Goal: Task Accomplishment & Management: Manage account settings

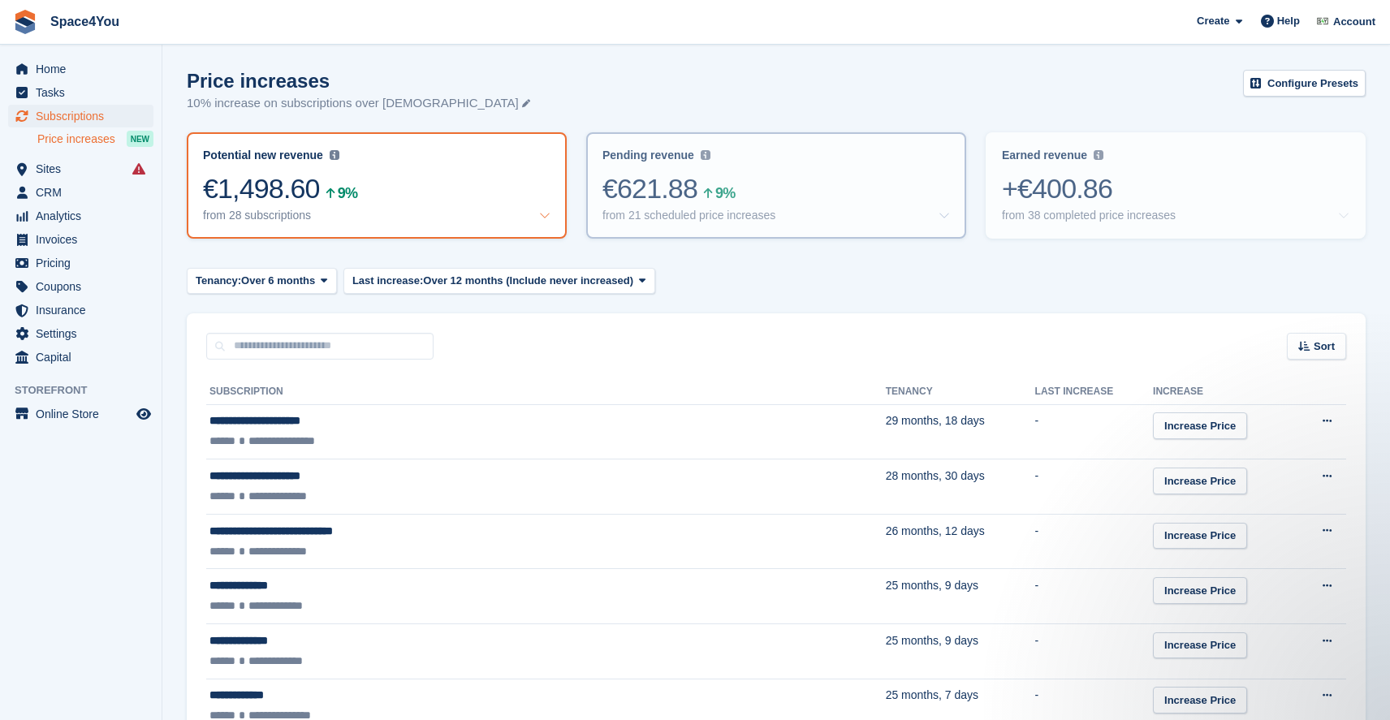
click at [805, 188] on div "€621.88 9%" at bounding box center [775, 188] width 347 height 33
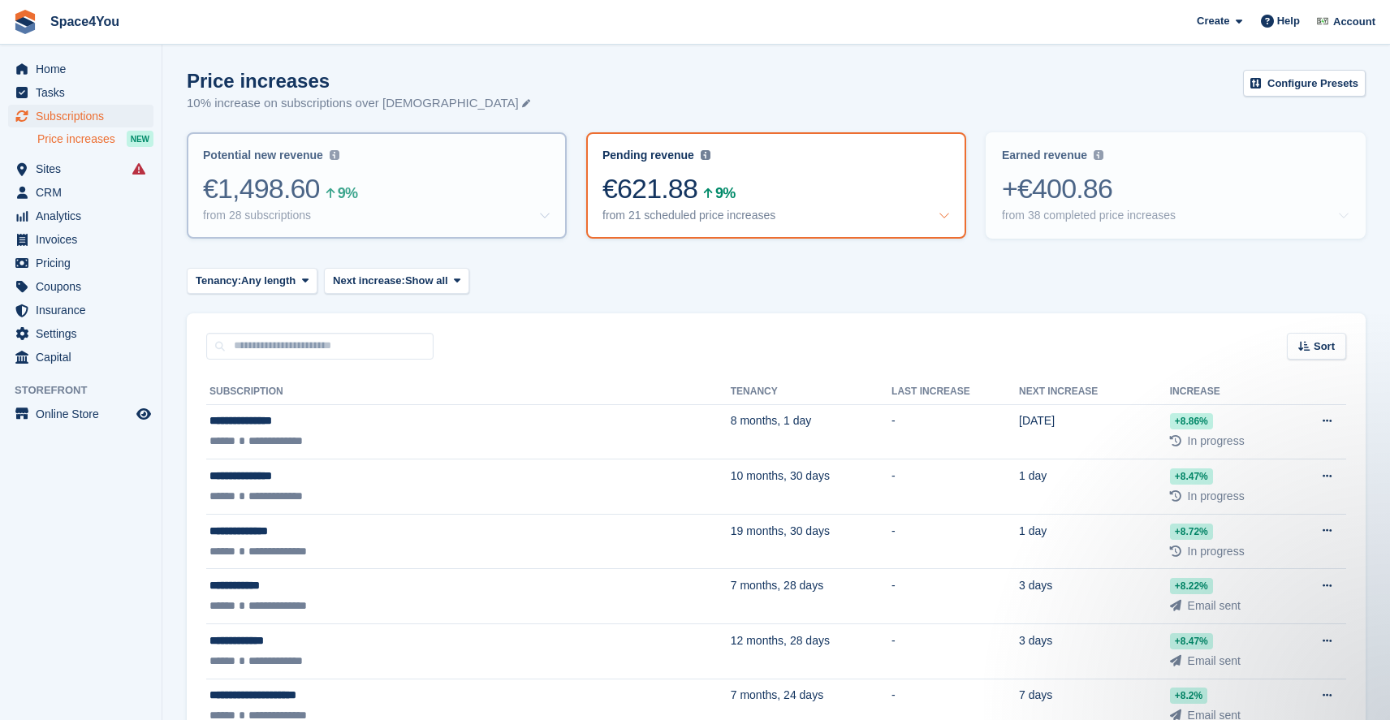
click at [464, 222] on div "from 28 subscriptions" at bounding box center [376, 216] width 347 height 14
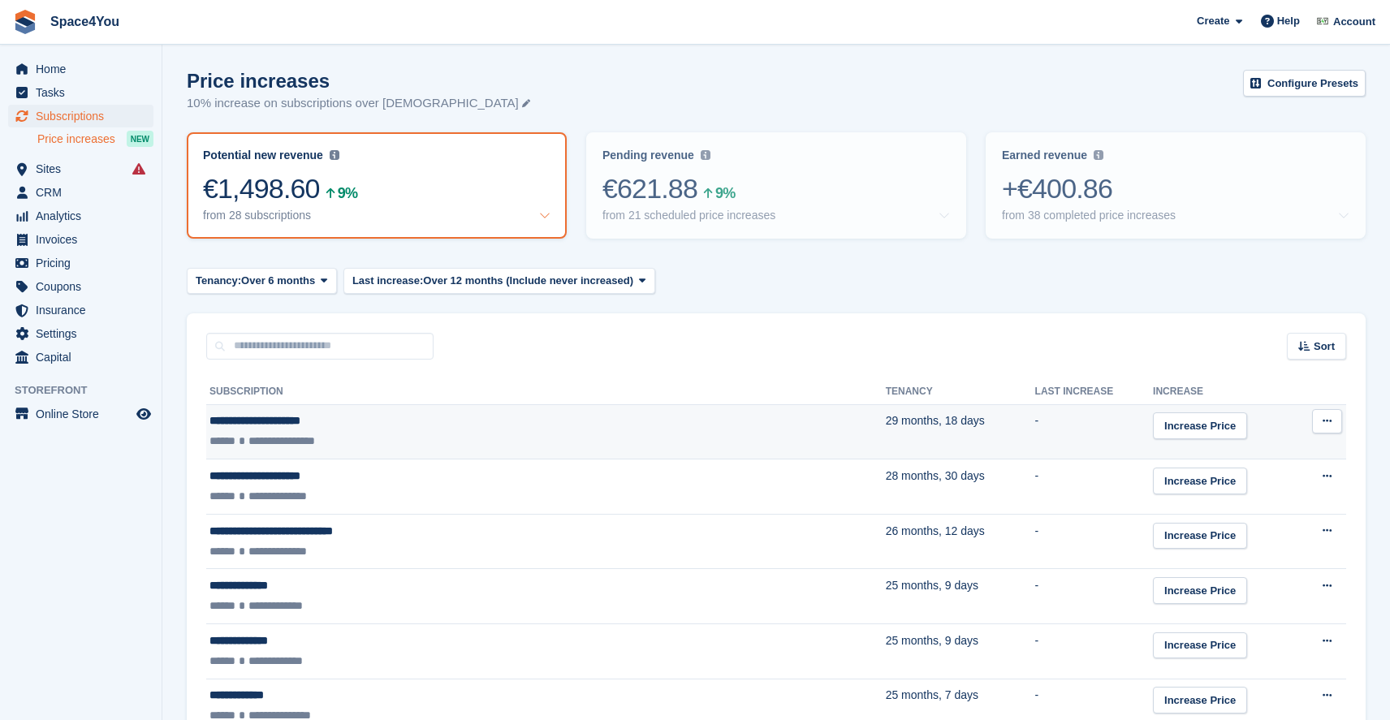
click at [1328, 422] on icon at bounding box center [1326, 421] width 9 height 11
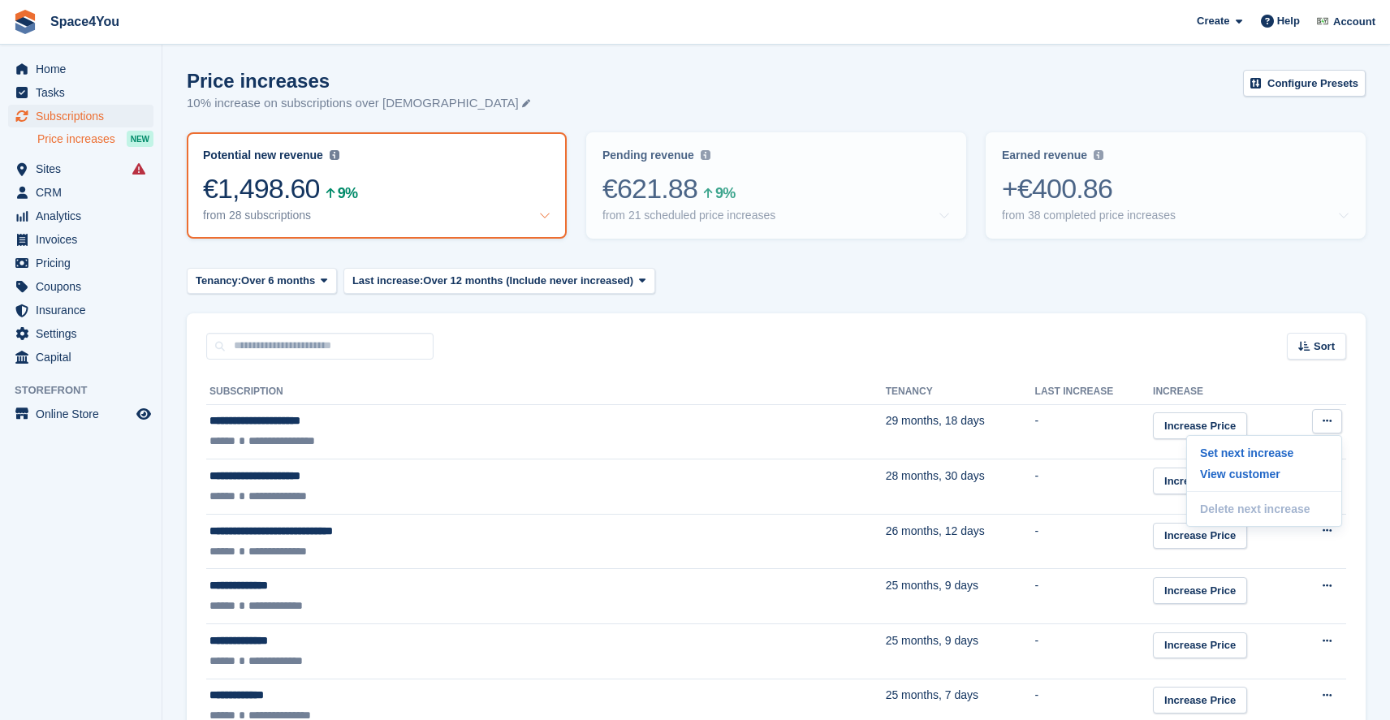
click at [1159, 335] on div "Sort Sort by Customer name Tenancy Last increase Tenancy (longest first) Tenanc…" at bounding box center [776, 336] width 1179 height 46
click at [53, 63] on span "Home" at bounding box center [84, 69] width 97 height 23
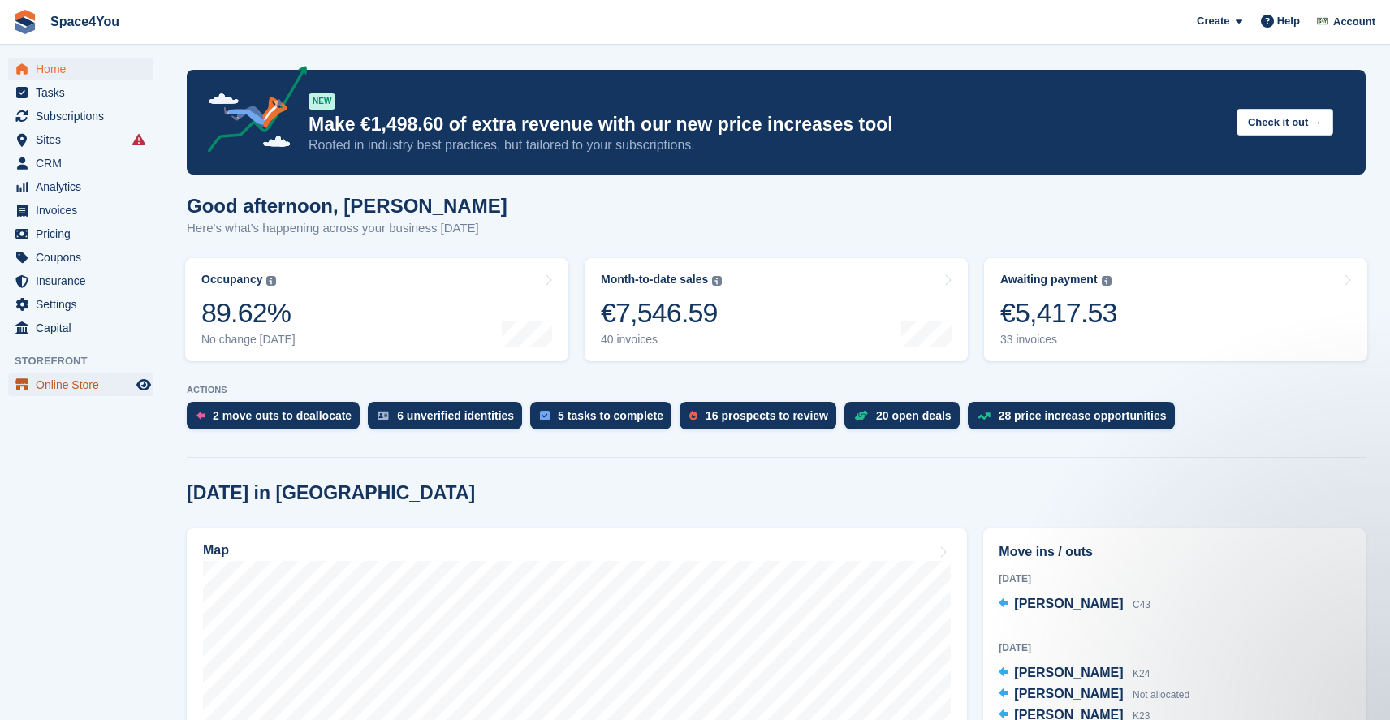
click at [75, 390] on span "Online Store" at bounding box center [84, 384] width 97 height 23
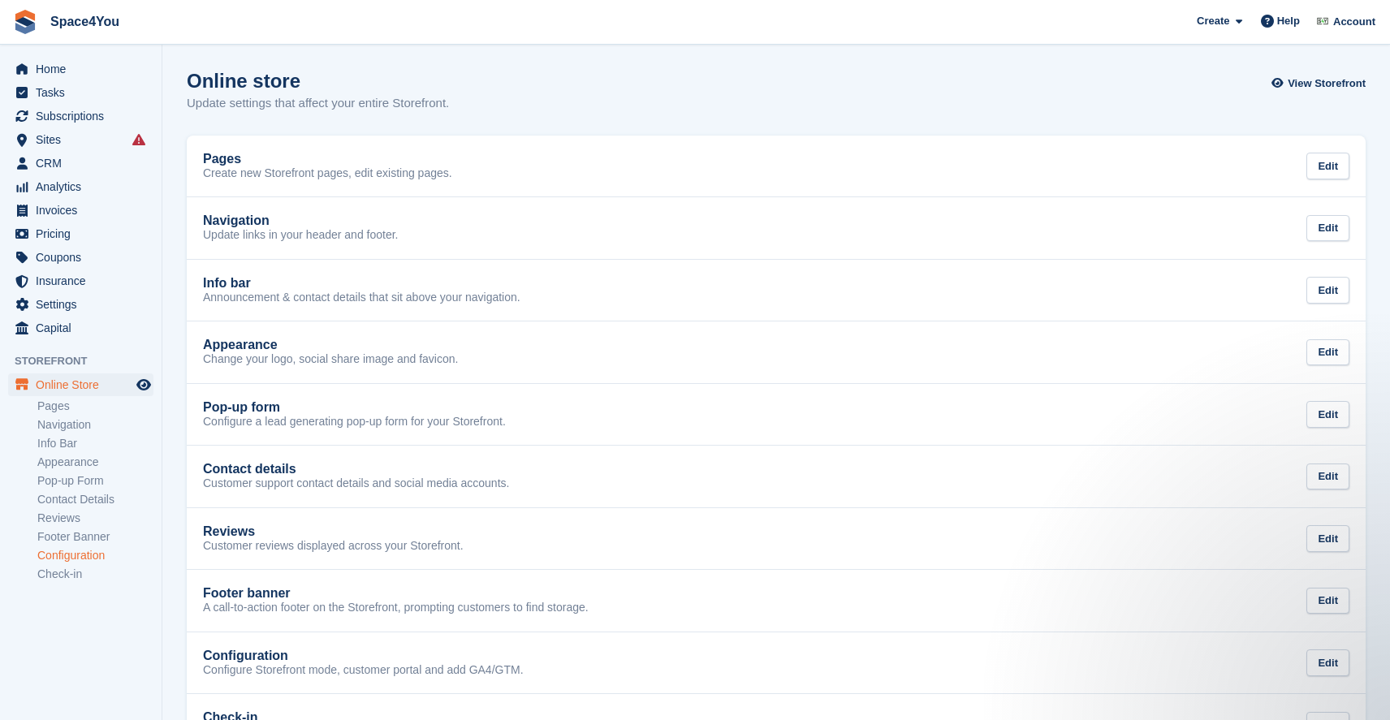
click at [87, 551] on link "Configuration" at bounding box center [95, 555] width 116 height 15
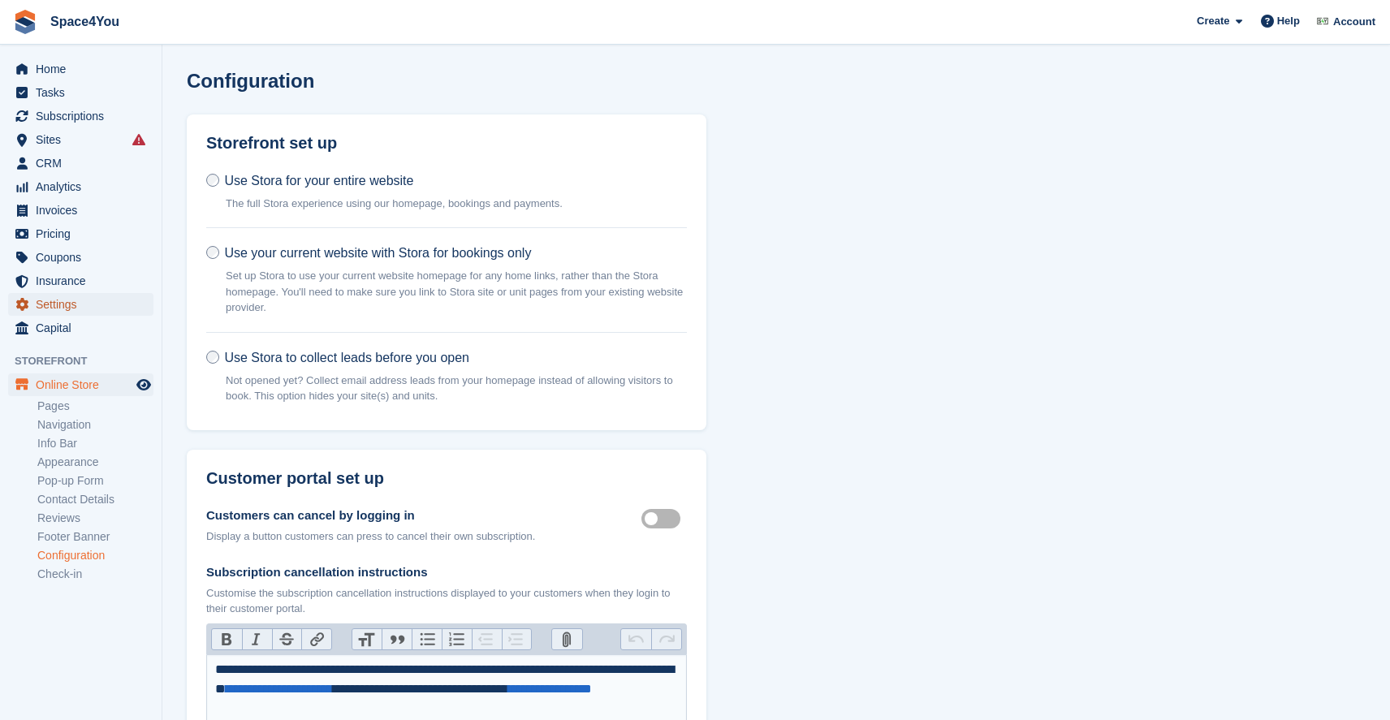
click at [61, 303] on span "Settings" at bounding box center [84, 304] width 97 height 23
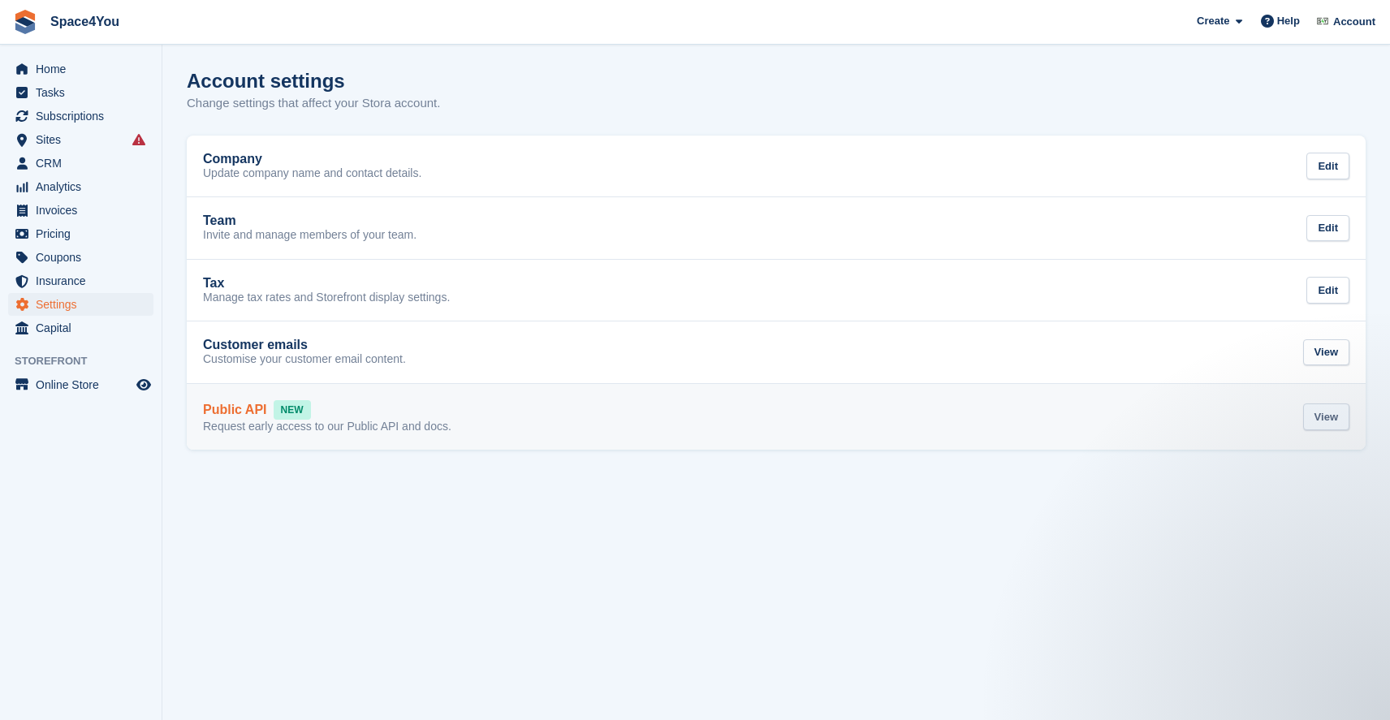
click at [1321, 424] on div "View" at bounding box center [1326, 416] width 46 height 27
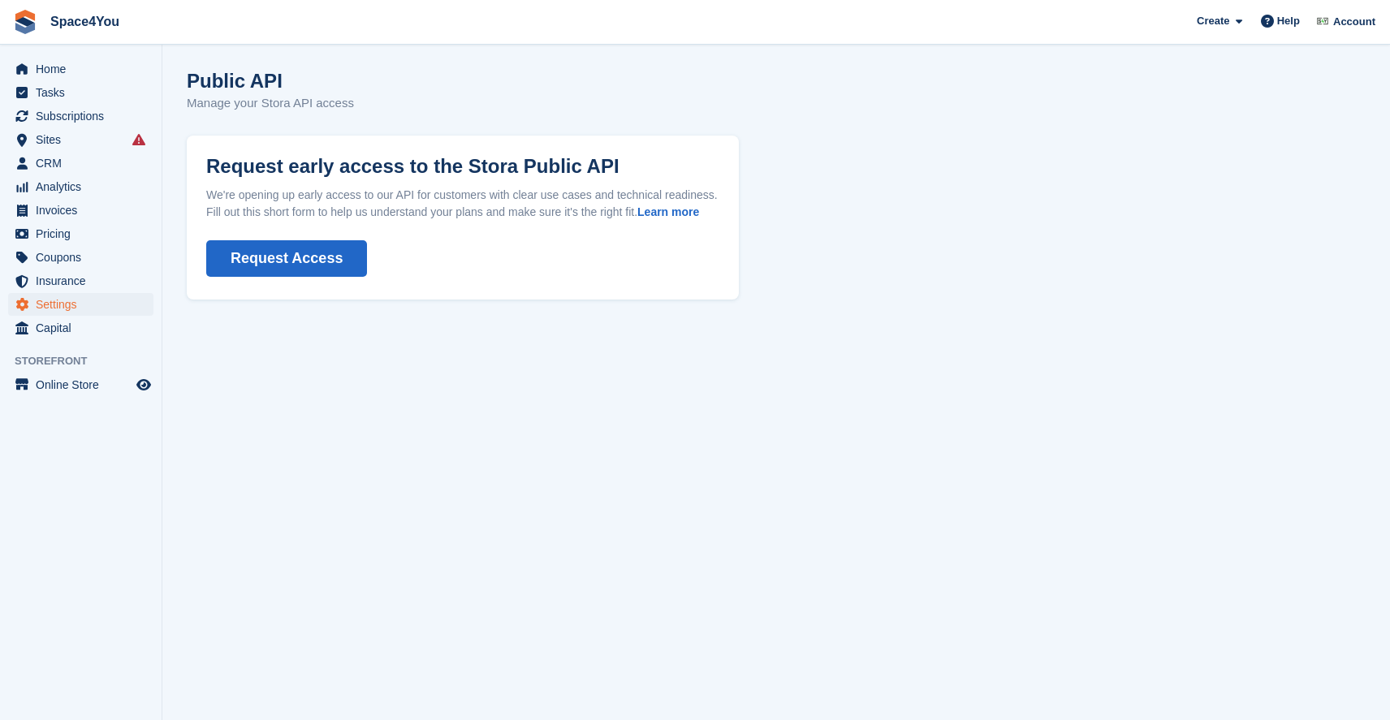
click at [304, 277] on button "Request Access" at bounding box center [286, 258] width 161 height 37
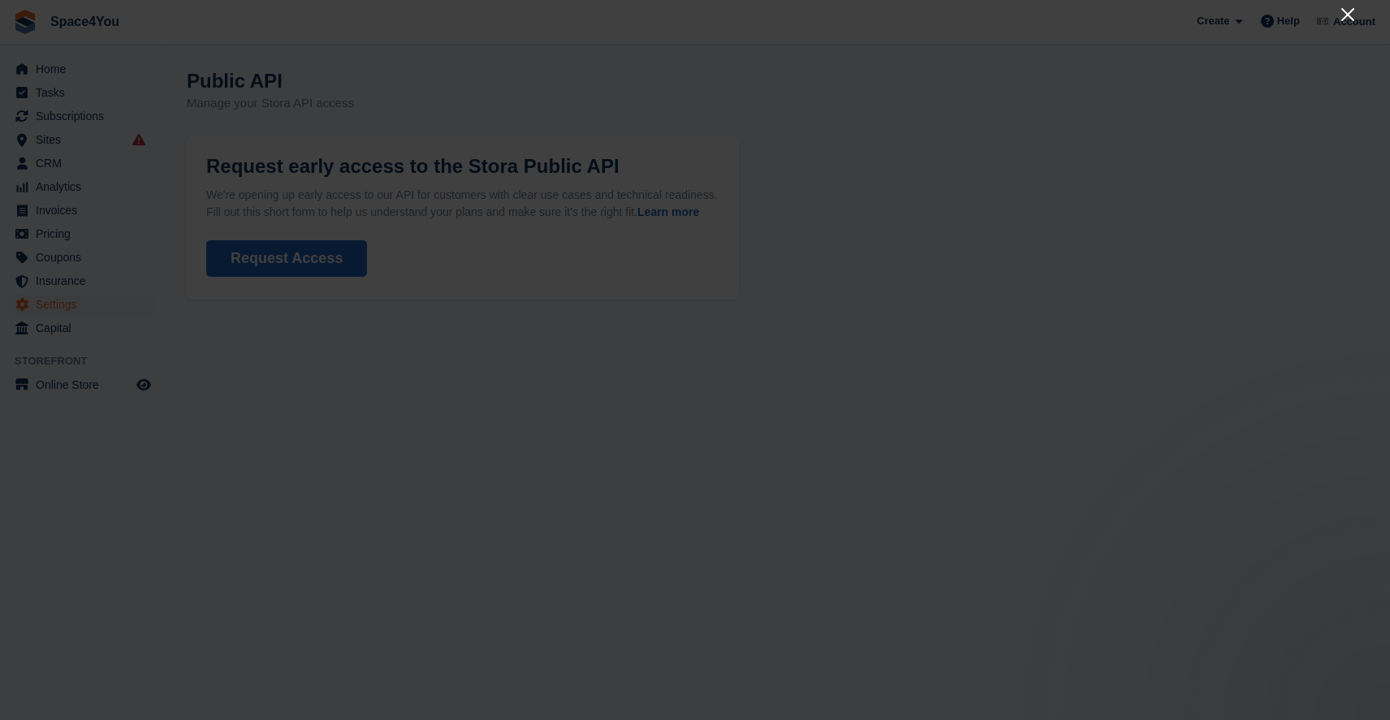
click at [1348, 22] on icon "Close" at bounding box center [1347, 14] width 19 height 19
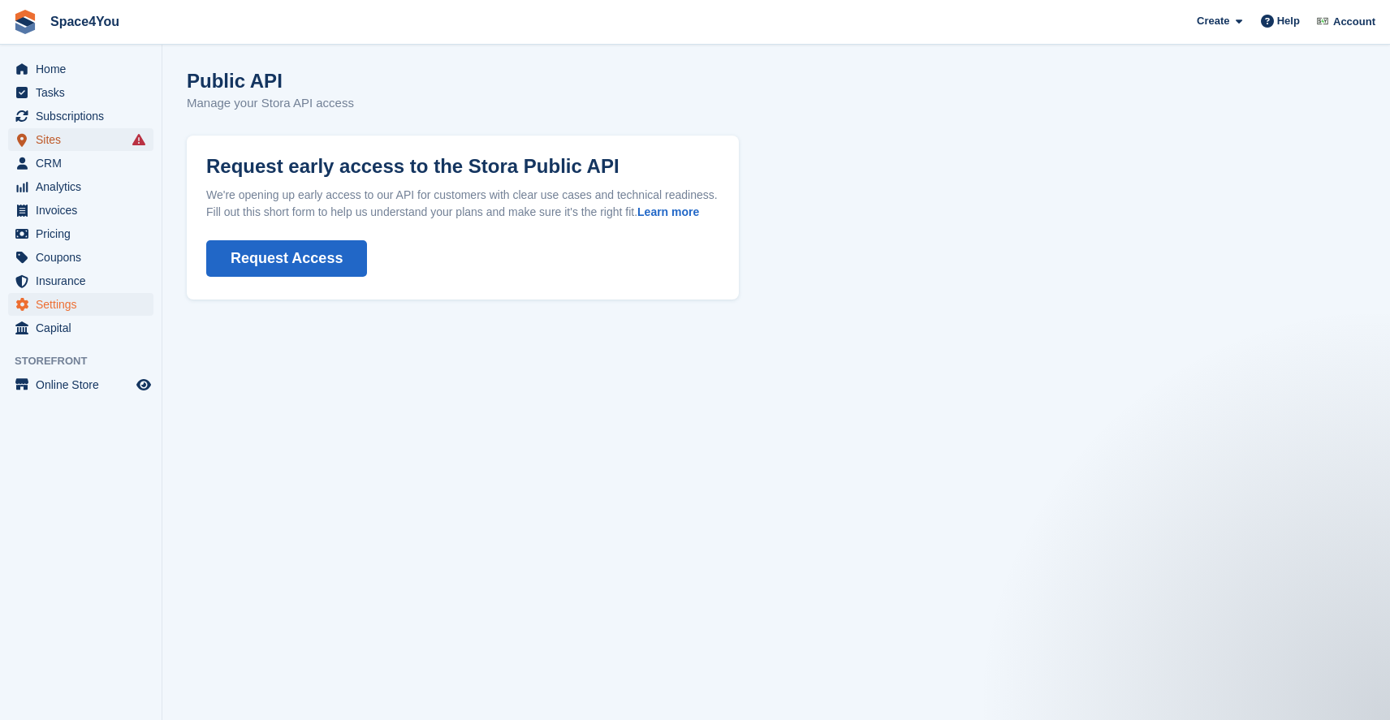
click at [72, 135] on span "Sites" at bounding box center [84, 139] width 97 height 23
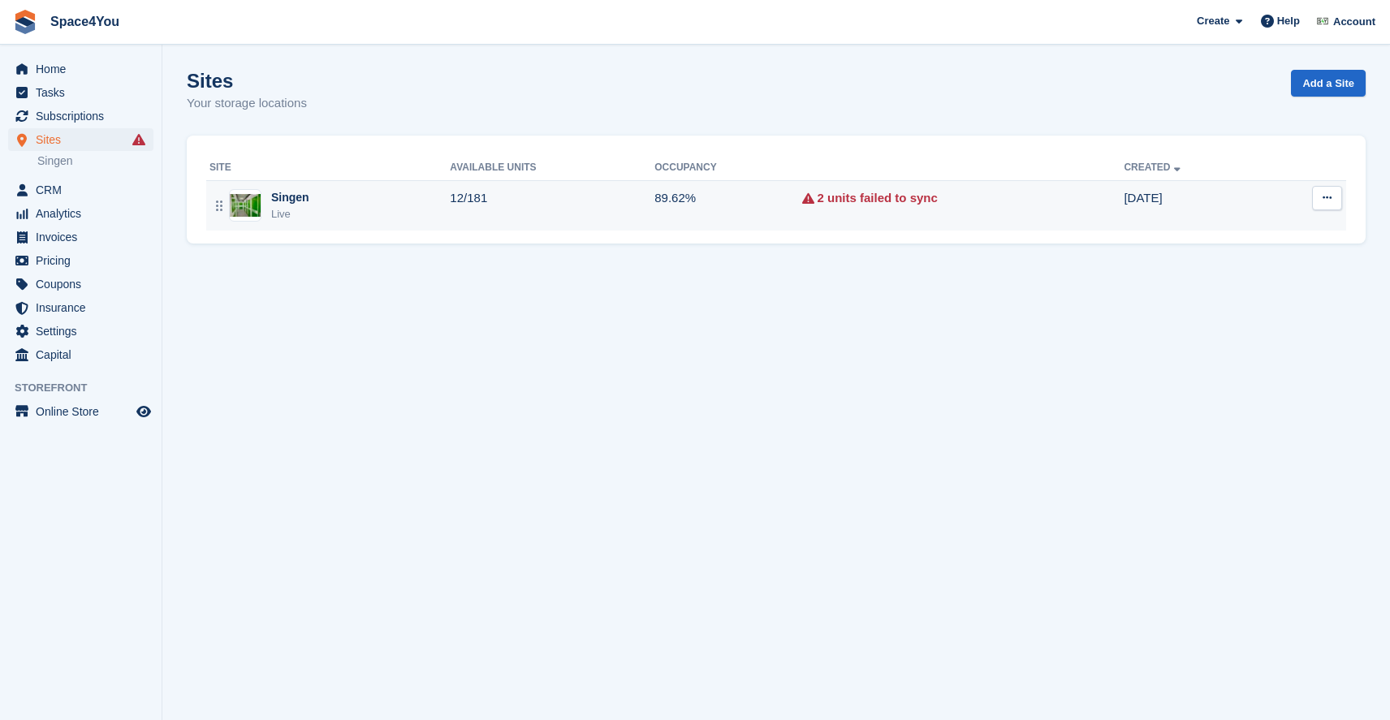
click at [1312, 197] on button at bounding box center [1327, 198] width 30 height 24
click at [1266, 235] on p "Edit site" at bounding box center [1263, 229] width 141 height 21
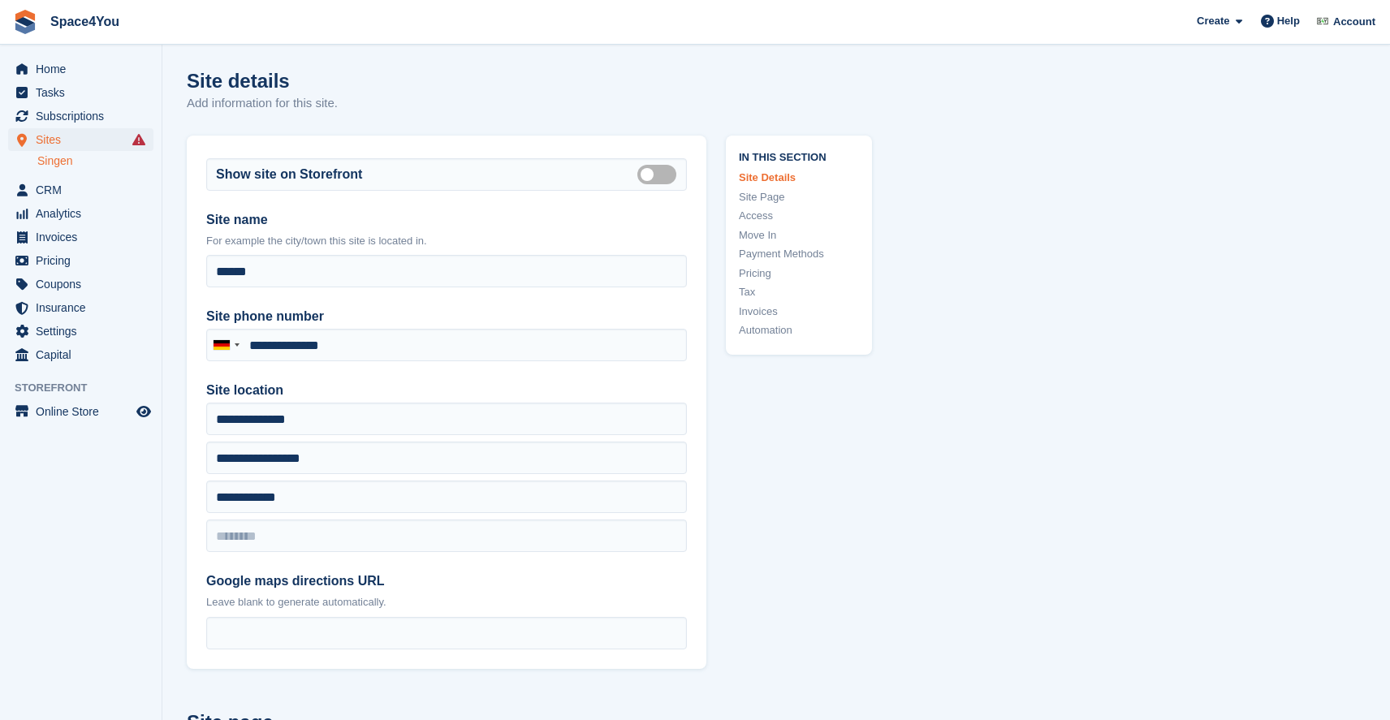
type input "**********"
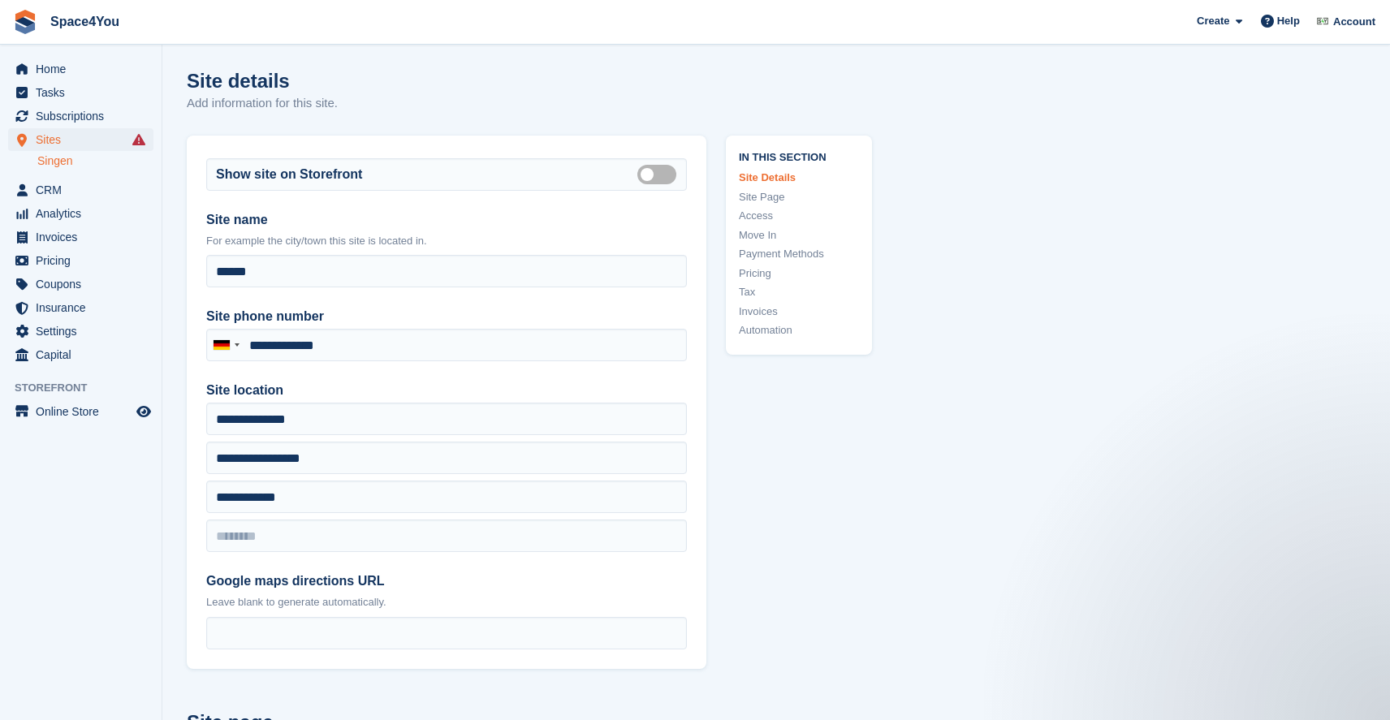
click at [80, 57] on div "Home Tasks Subscriptions Subscriptions Subscriptions Price increases NEW Price …" at bounding box center [81, 209] width 162 height 316
click at [71, 67] on span "Home" at bounding box center [84, 69] width 97 height 23
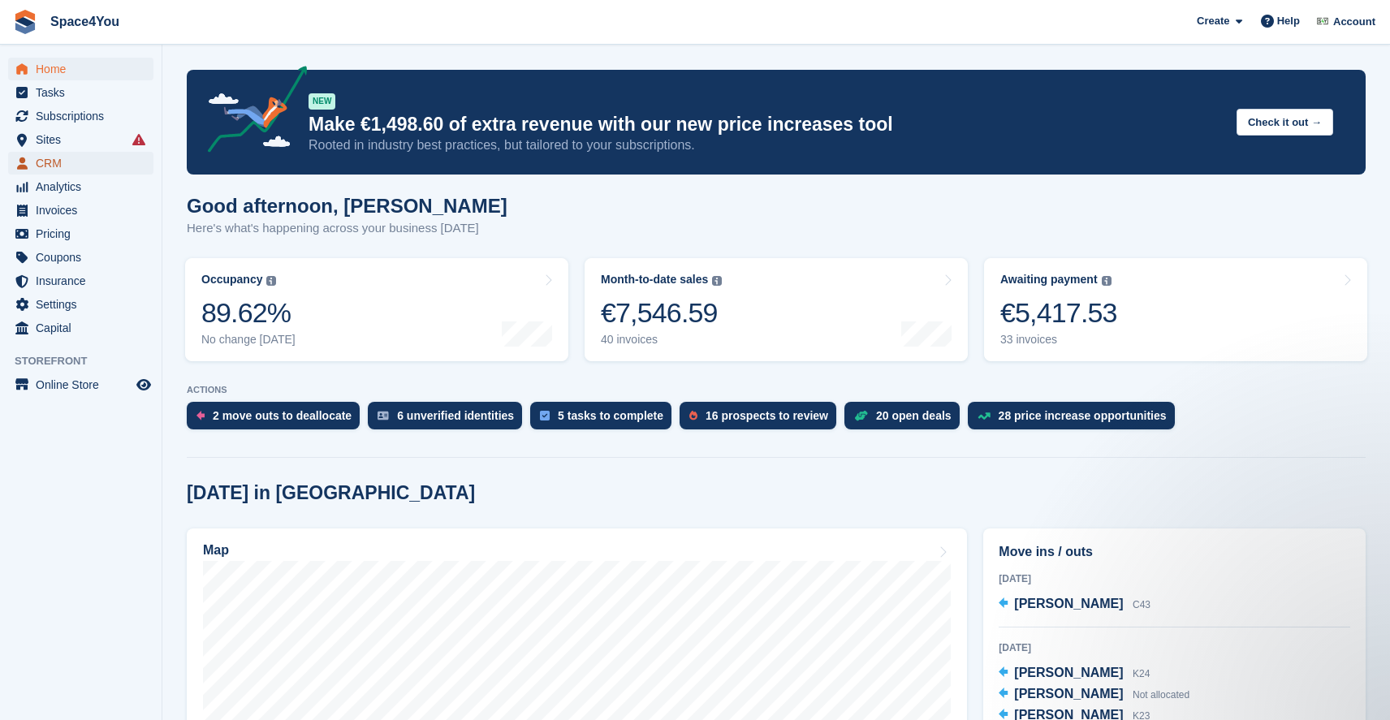
click at [69, 161] on span "CRM" at bounding box center [84, 163] width 97 height 23
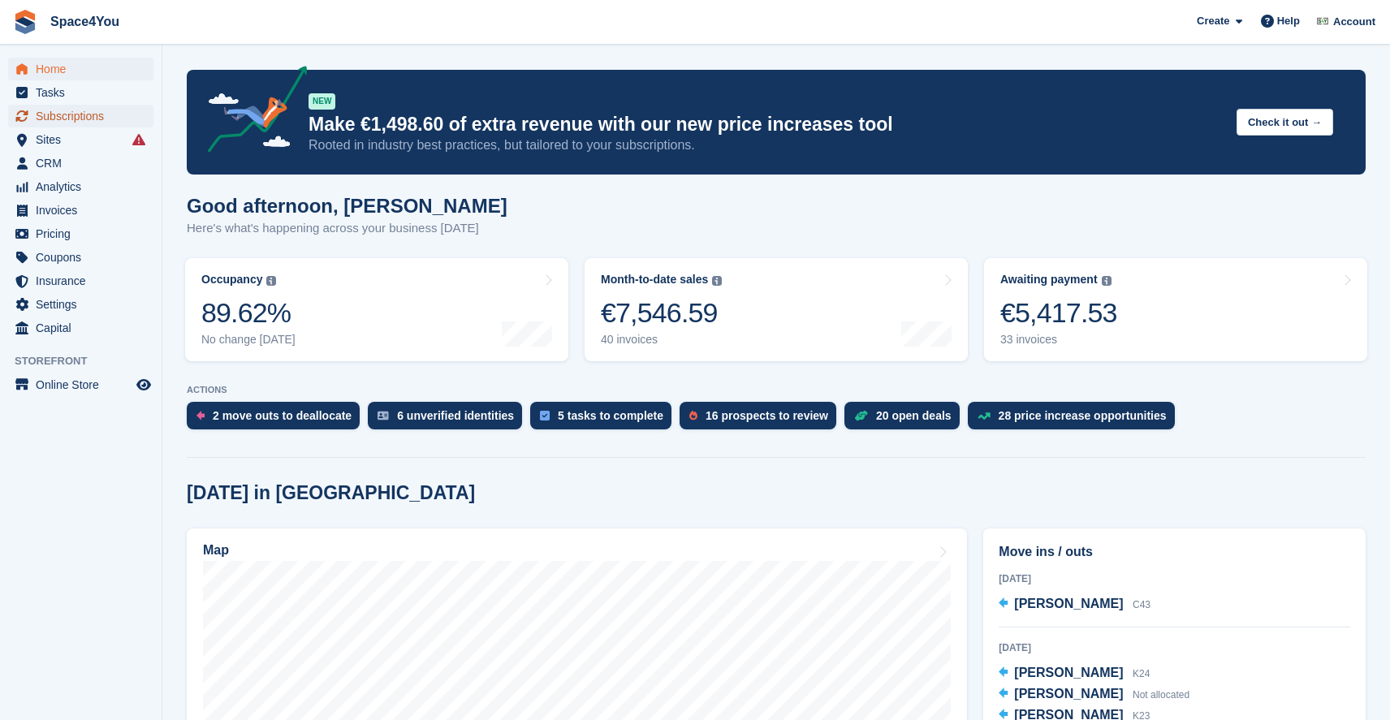
click at [68, 108] on span "Subscriptions" at bounding box center [84, 116] width 97 height 23
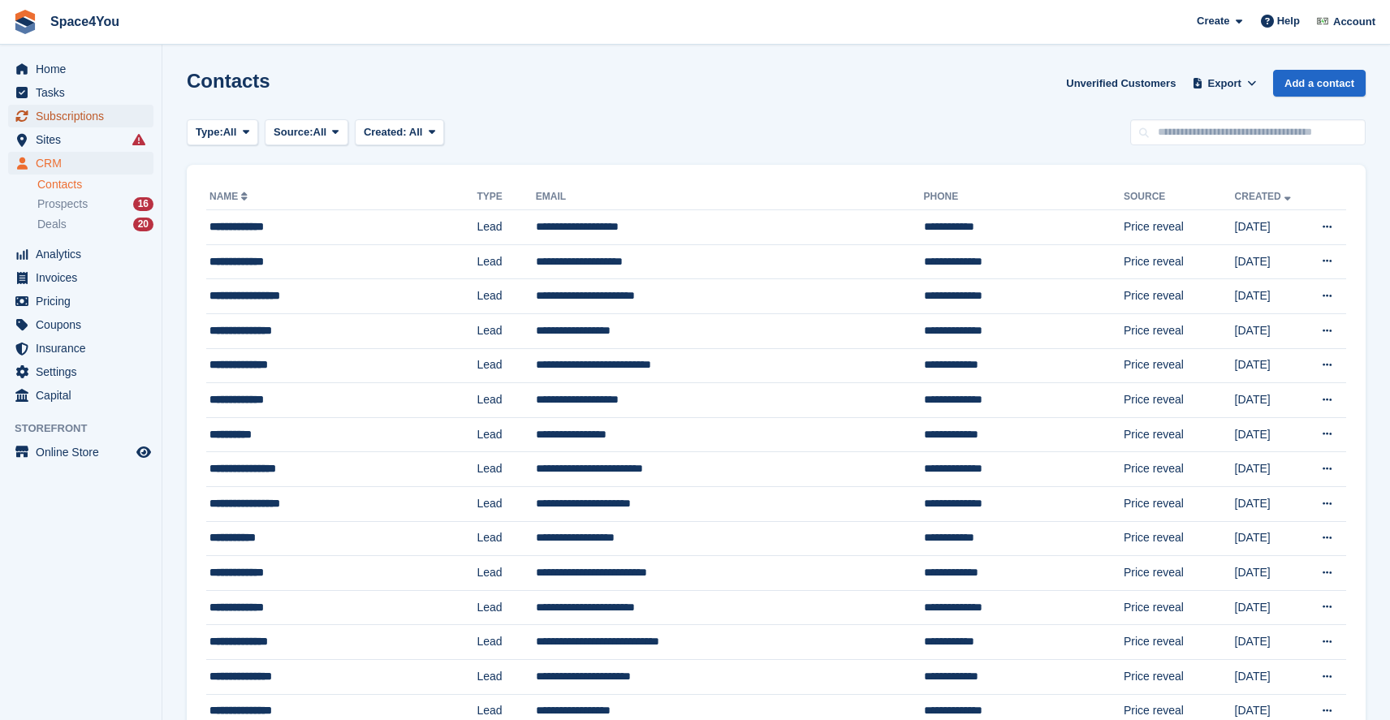
click at [64, 113] on span "Subscriptions" at bounding box center [84, 116] width 97 height 23
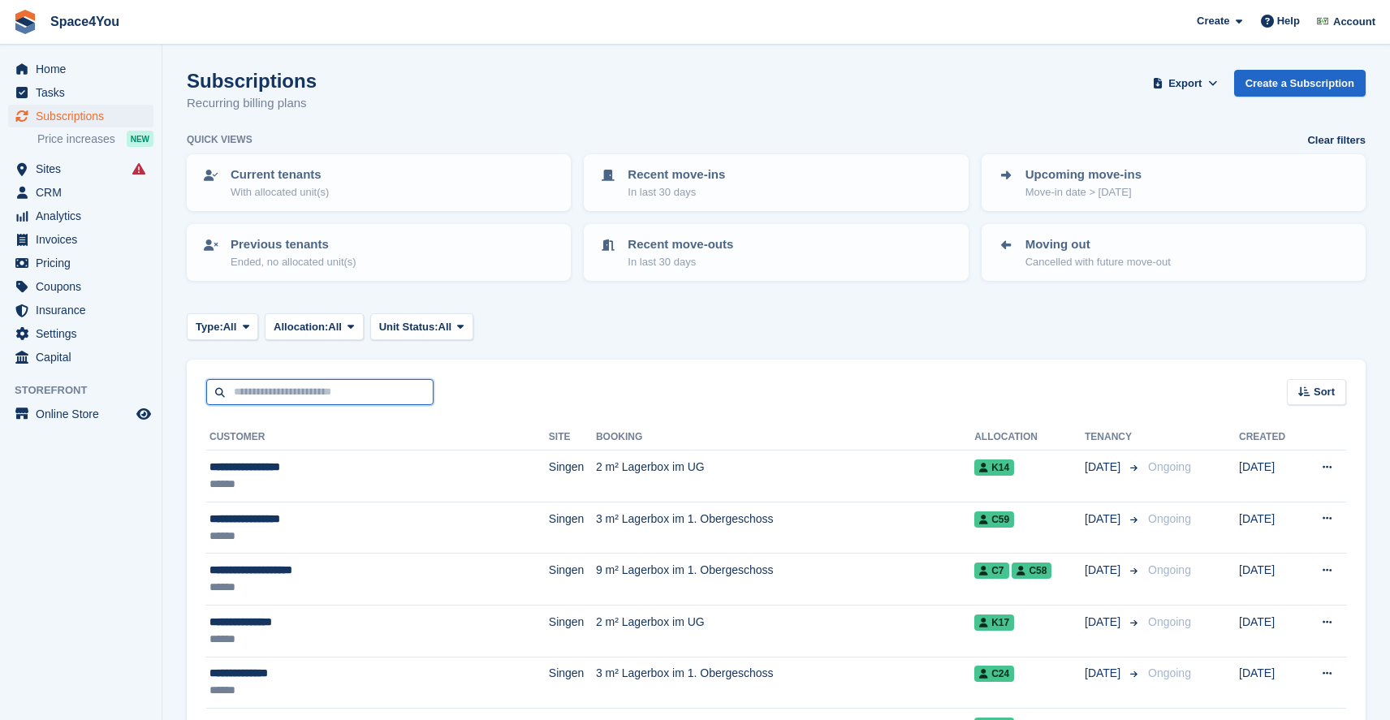
click at [313, 390] on input "text" at bounding box center [319, 392] width 227 height 27
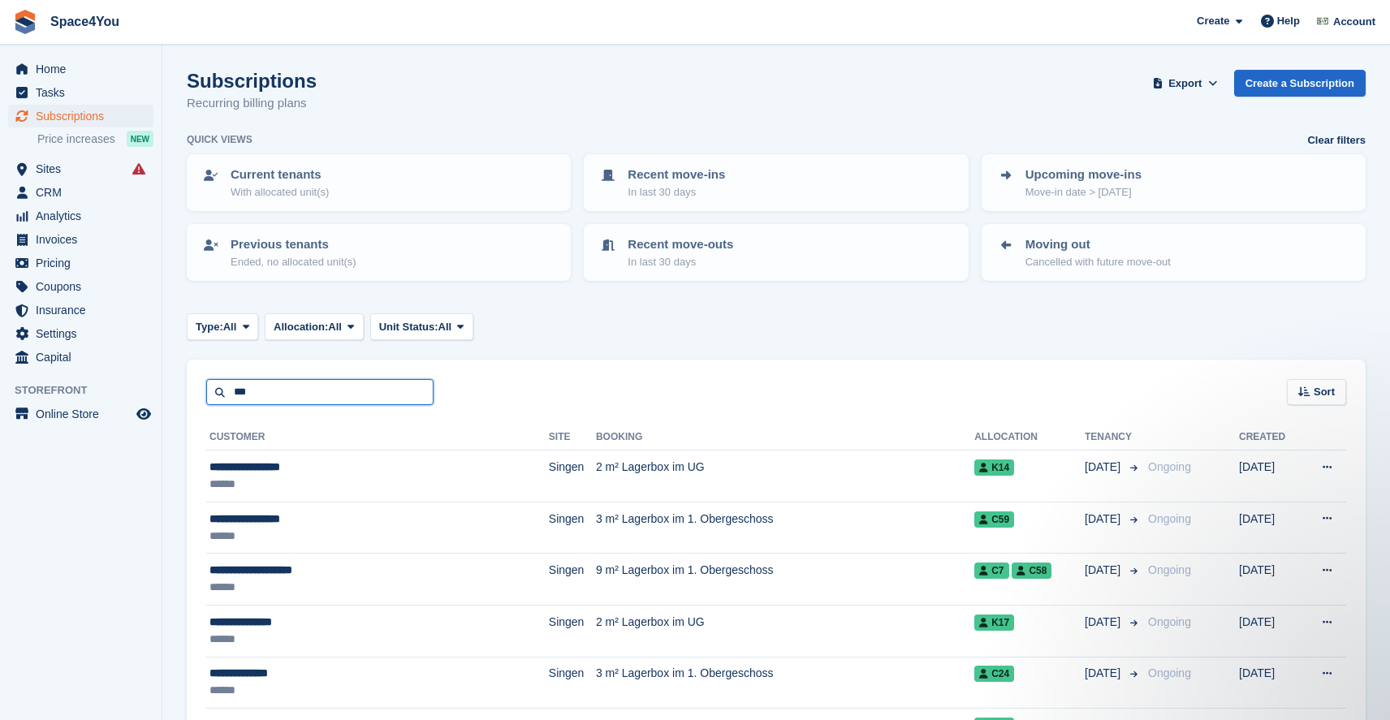
type input "***"
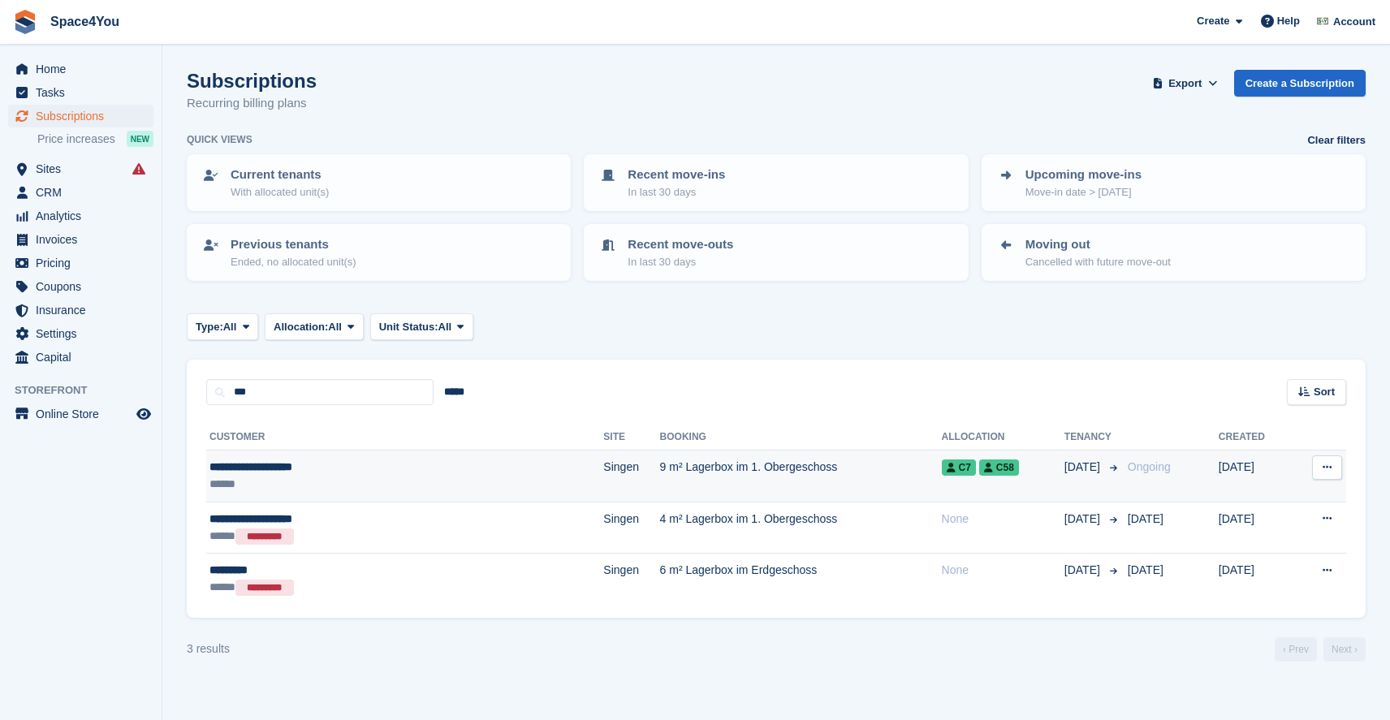
click at [404, 474] on div "**********" at bounding box center [332, 467] width 247 height 17
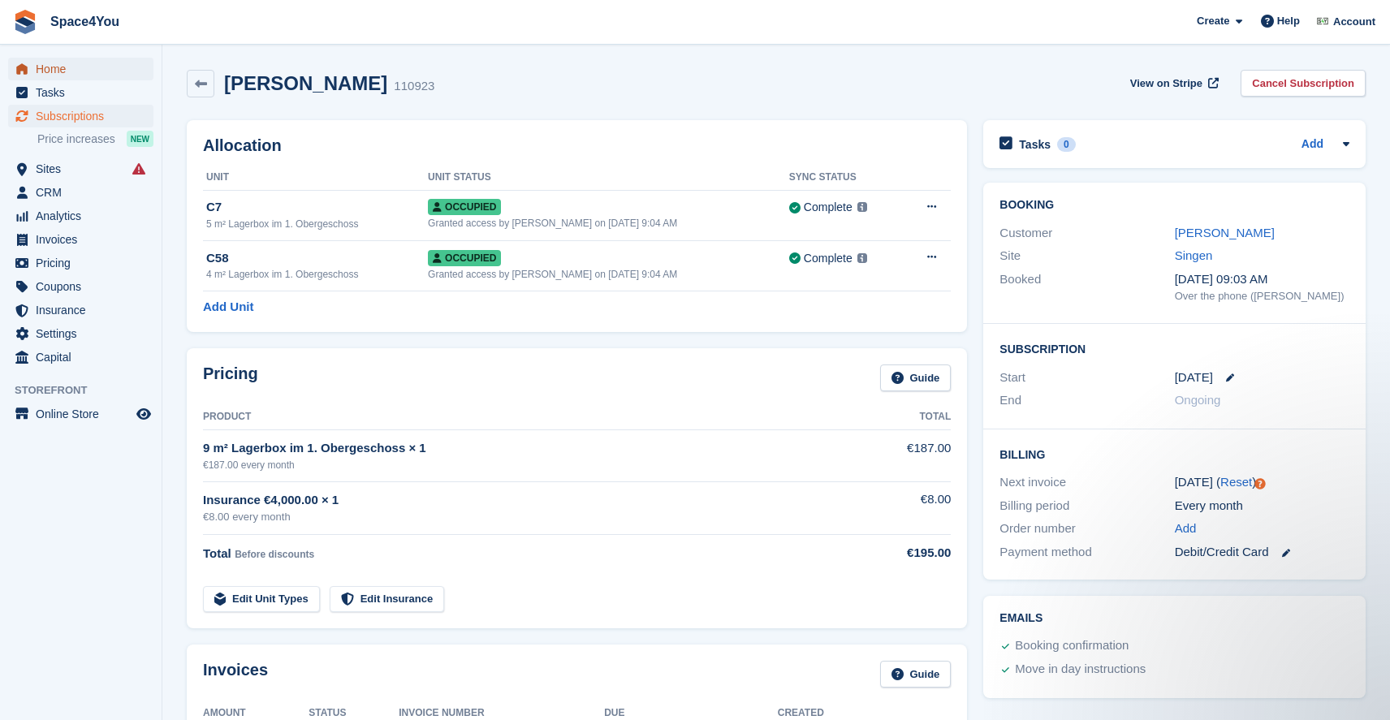
click at [57, 70] on span "Home" at bounding box center [84, 69] width 97 height 23
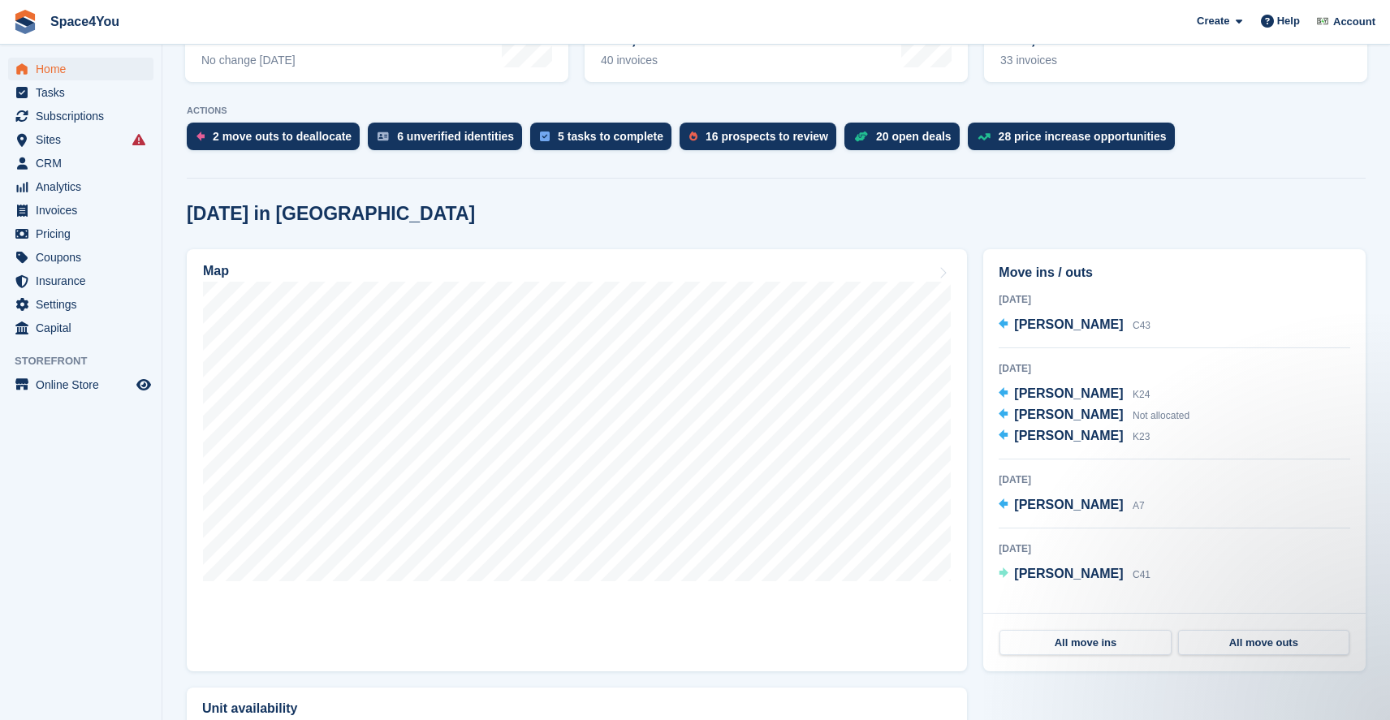
scroll to position [280, 0]
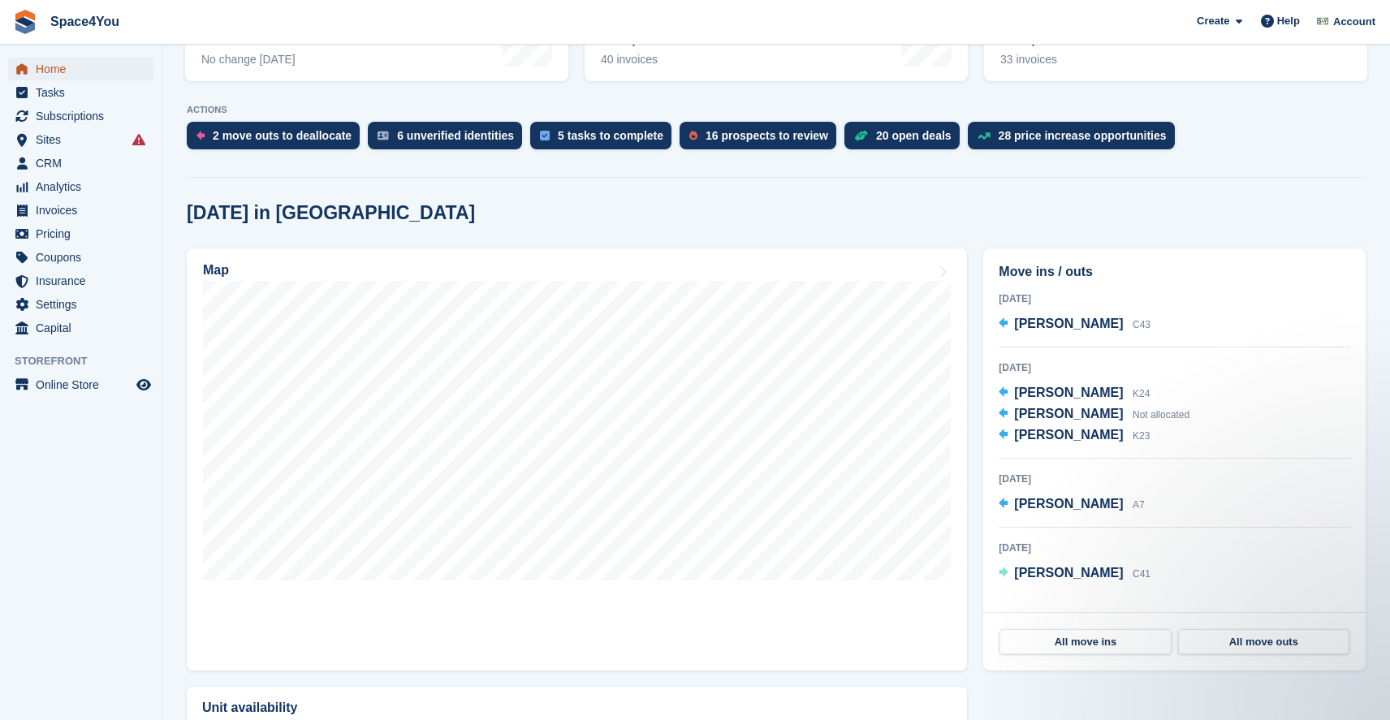
click at [62, 74] on span "Home" at bounding box center [84, 69] width 97 height 23
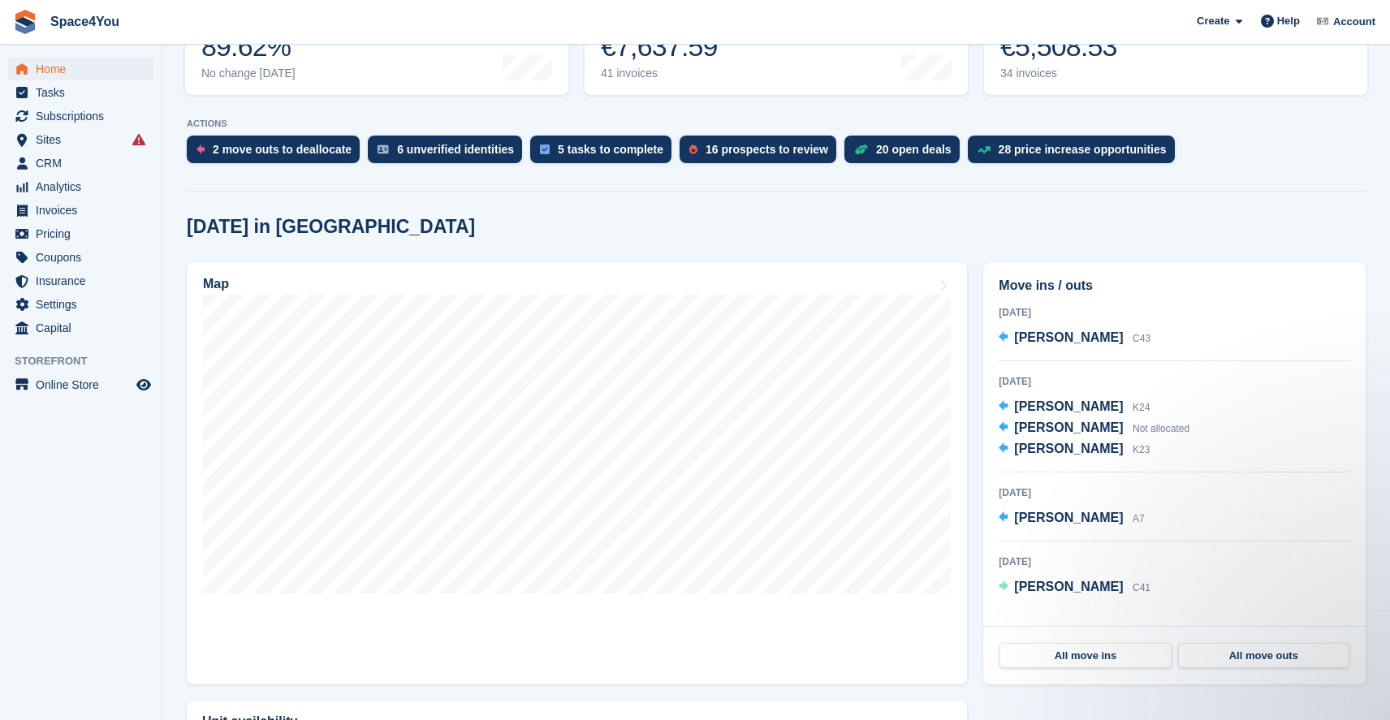
scroll to position [271, 0]
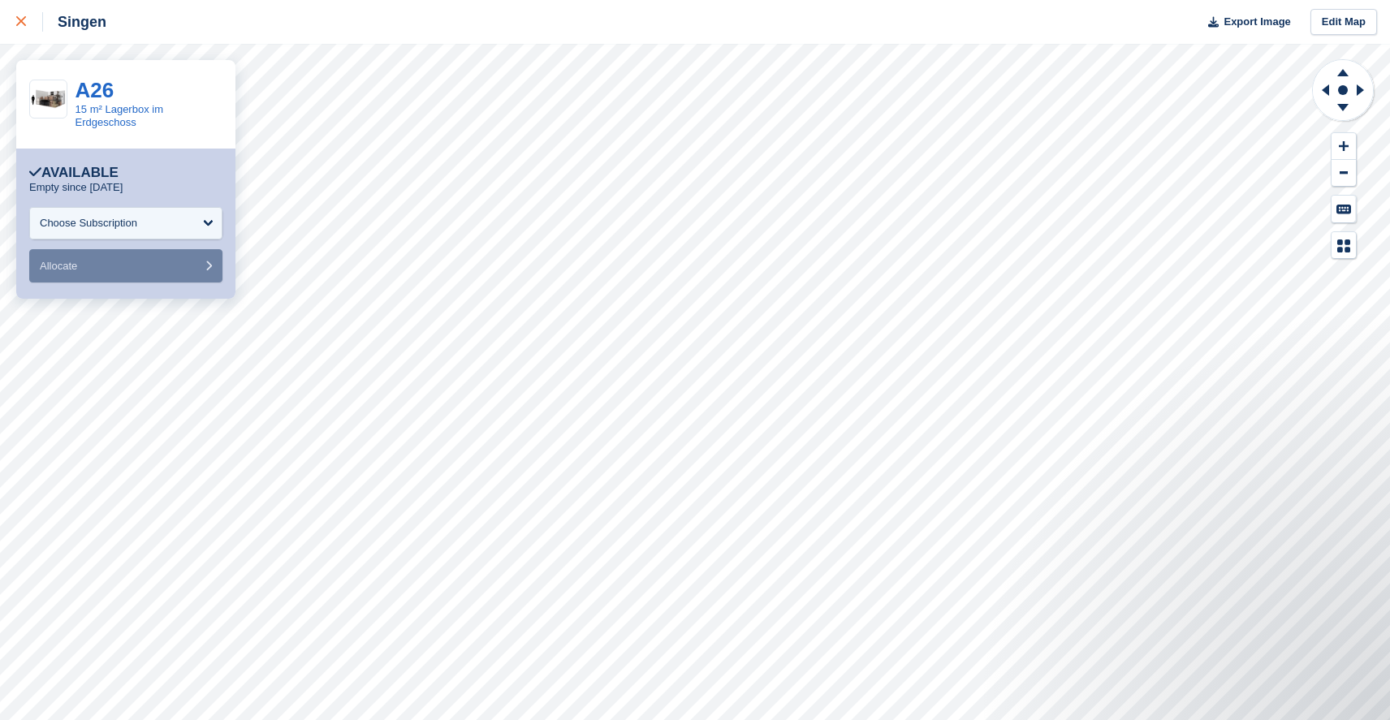
click at [19, 19] on icon at bounding box center [21, 21] width 10 height 10
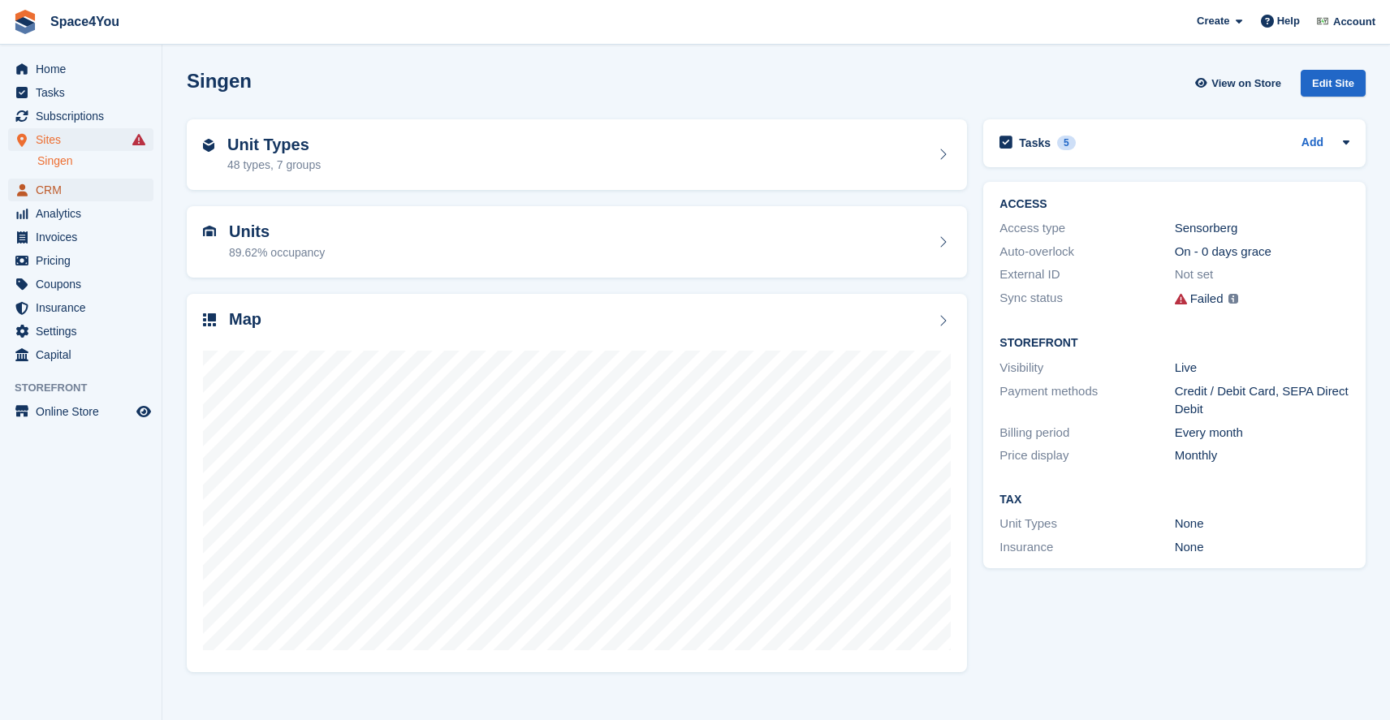
click at [63, 182] on span "CRM" at bounding box center [84, 190] width 97 height 23
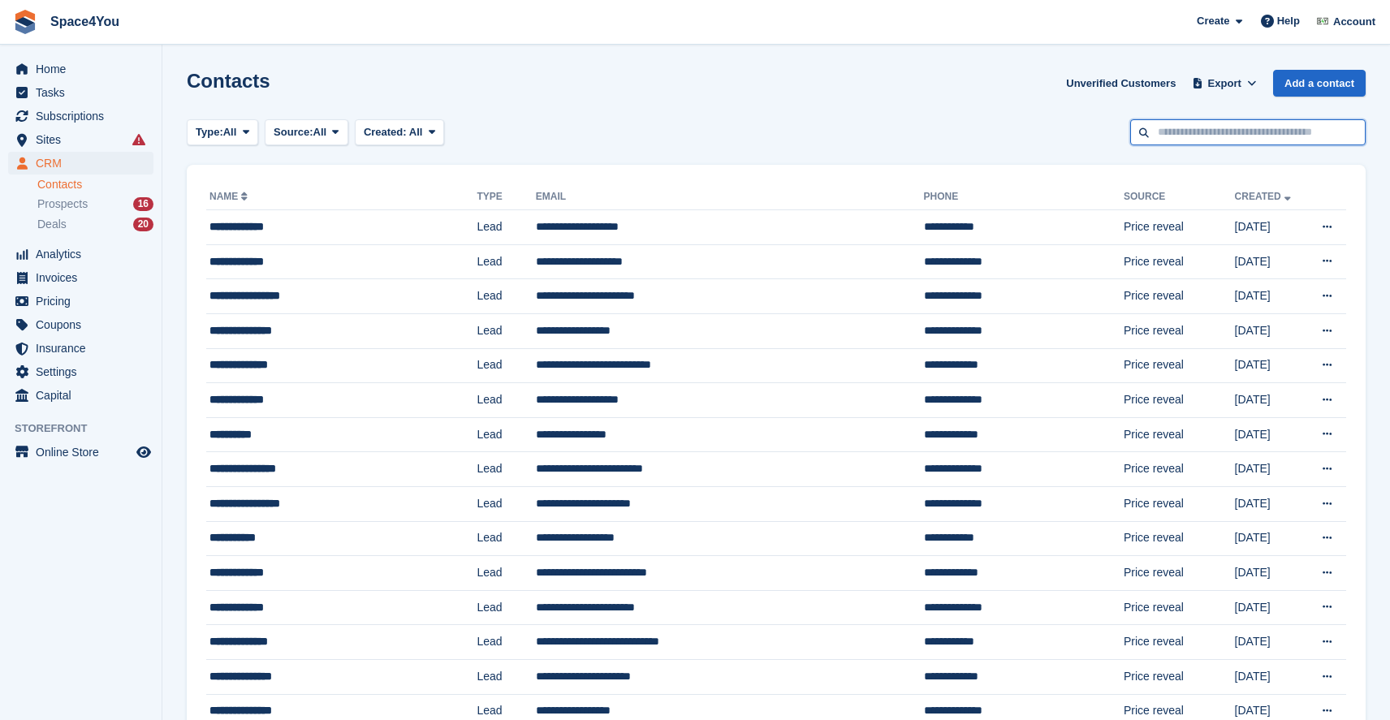
click at [1241, 133] on input "text" at bounding box center [1247, 132] width 235 height 27
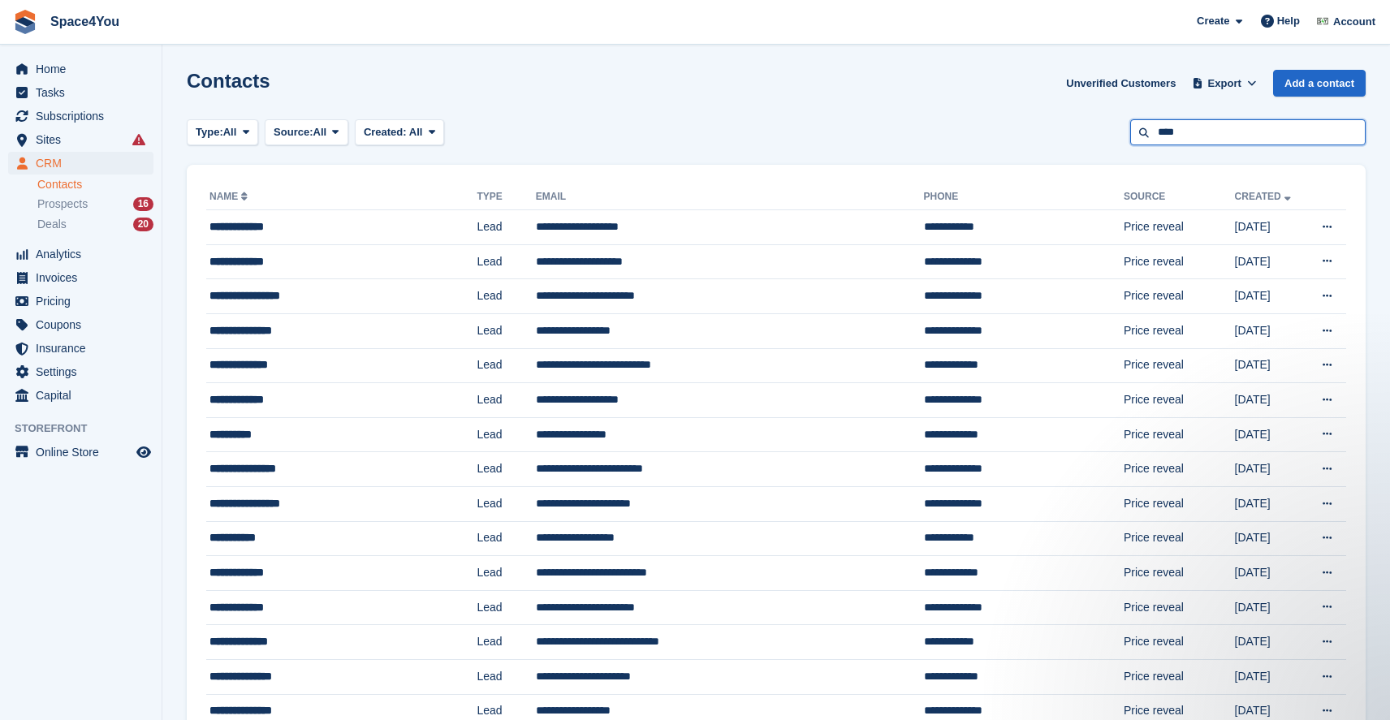
type input "****"
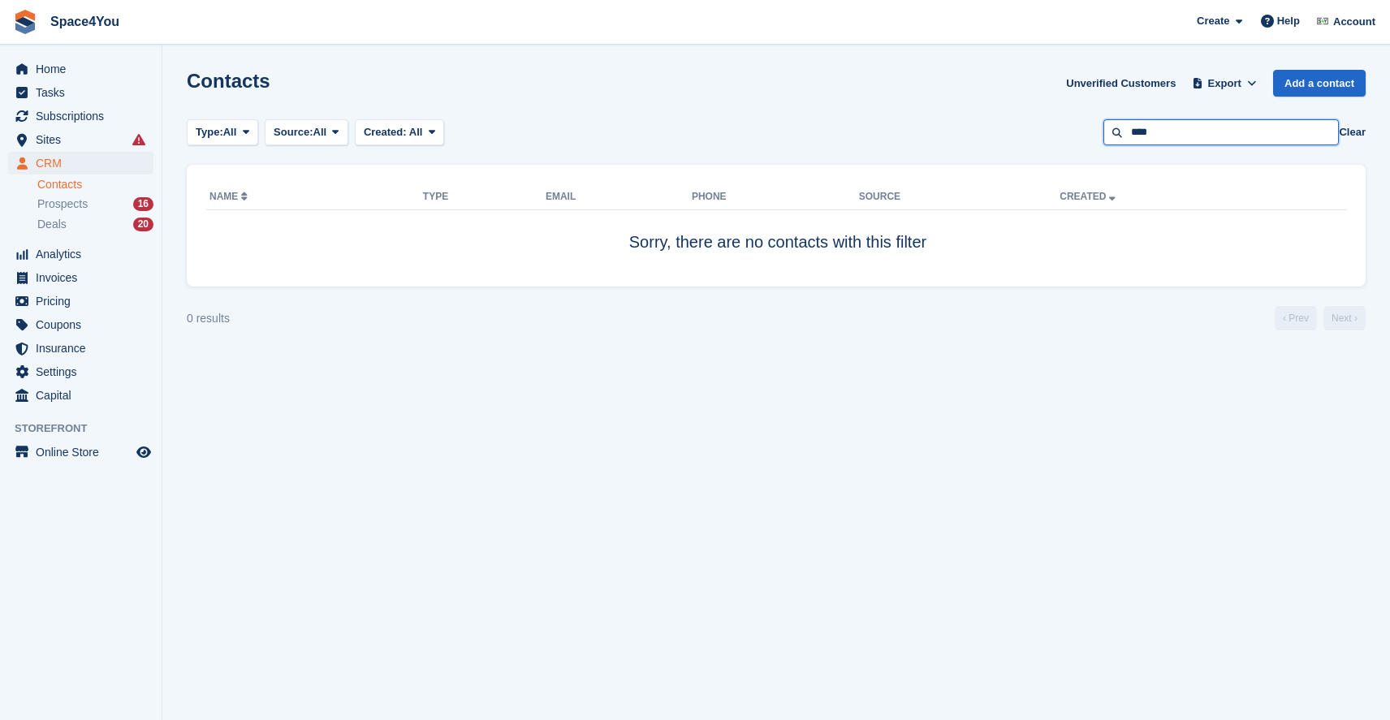
click at [1215, 125] on input "****" at bounding box center [1220, 132] width 235 height 27
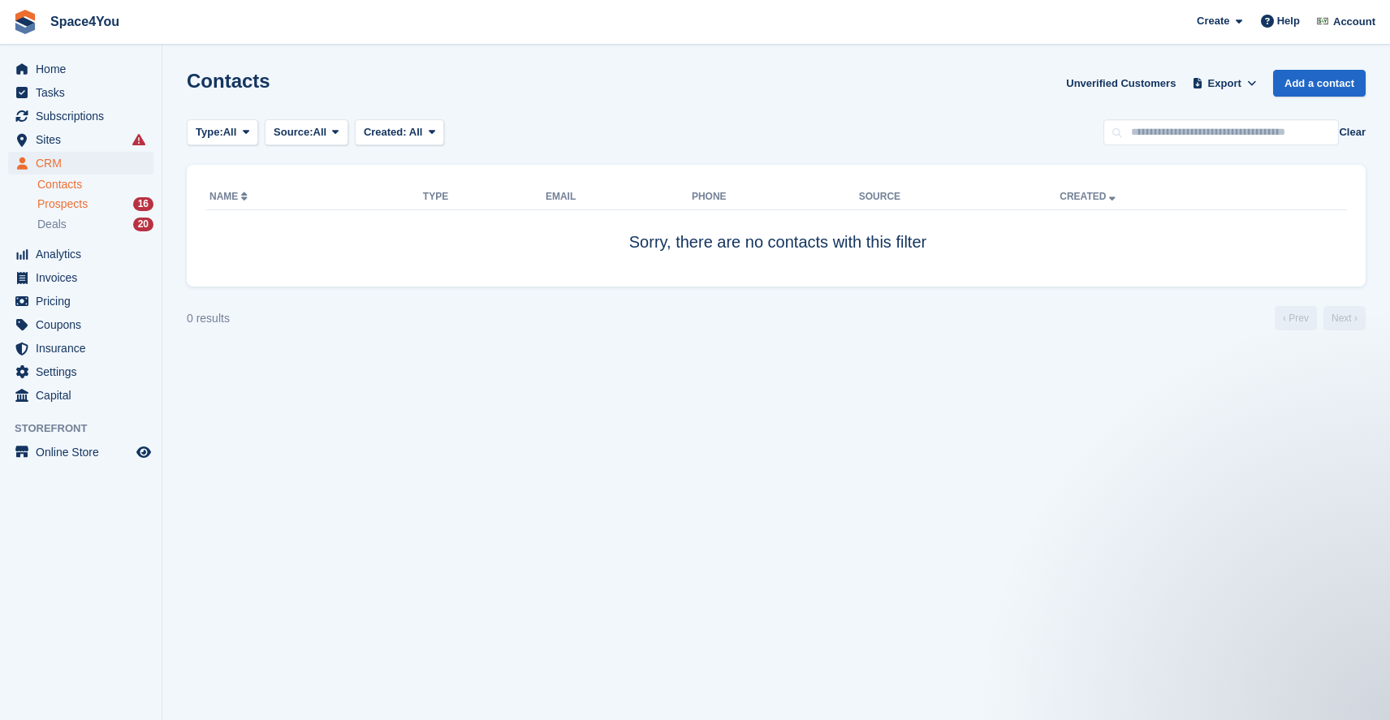
click at [73, 206] on span "Prospects" at bounding box center [62, 203] width 50 height 15
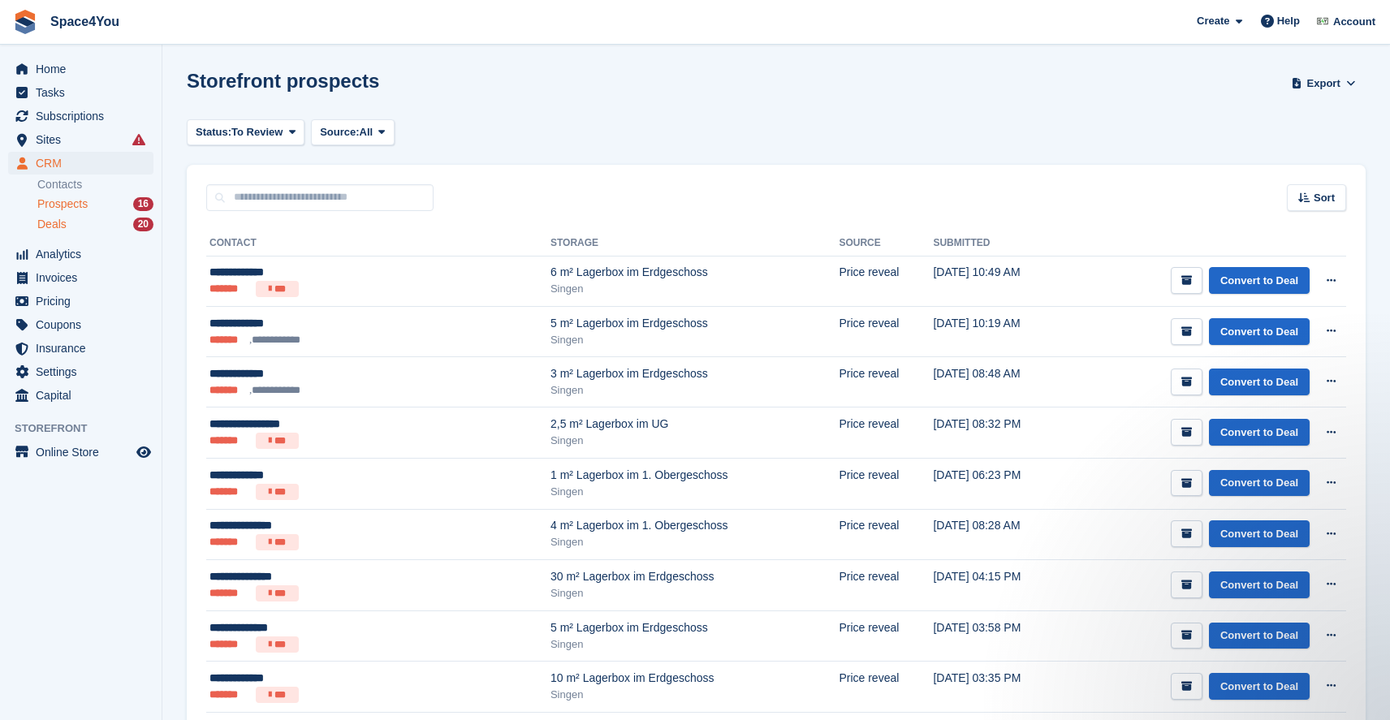
click at [61, 224] on span "Deals" at bounding box center [51, 224] width 29 height 15
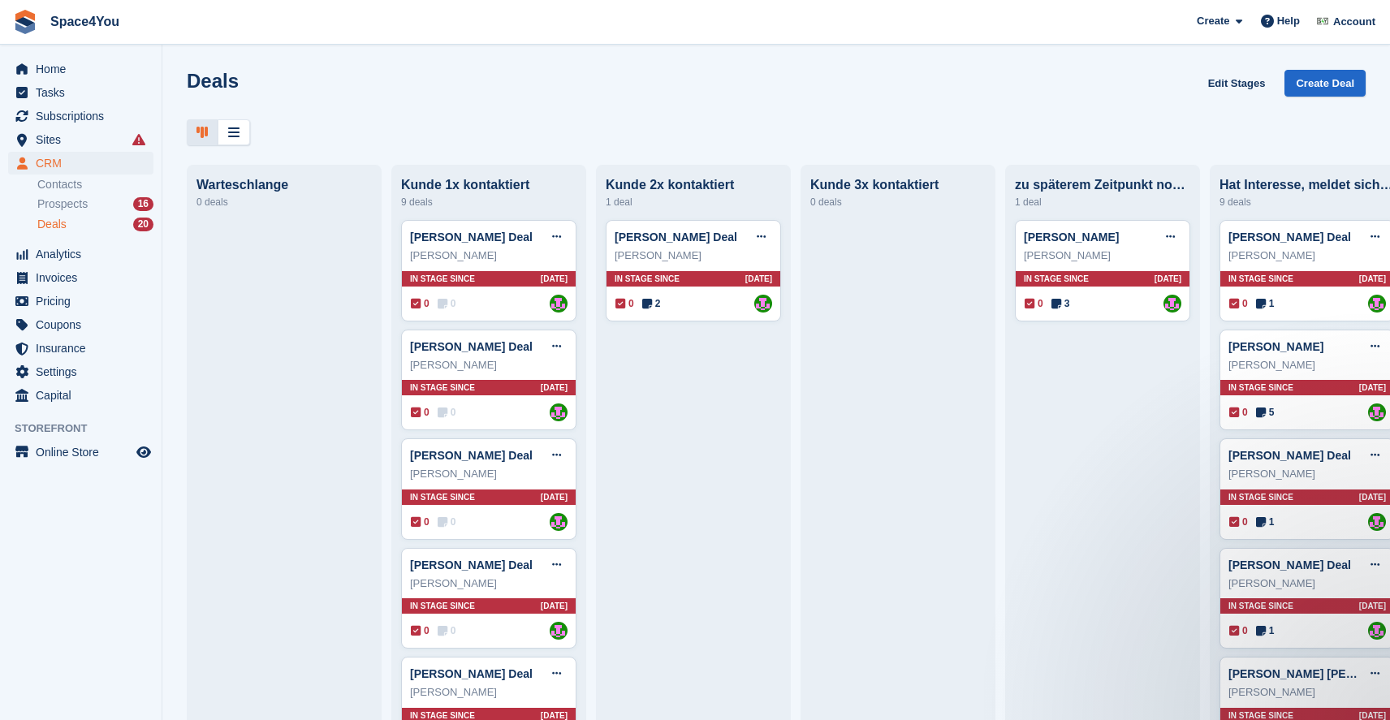
scroll to position [0, 24]
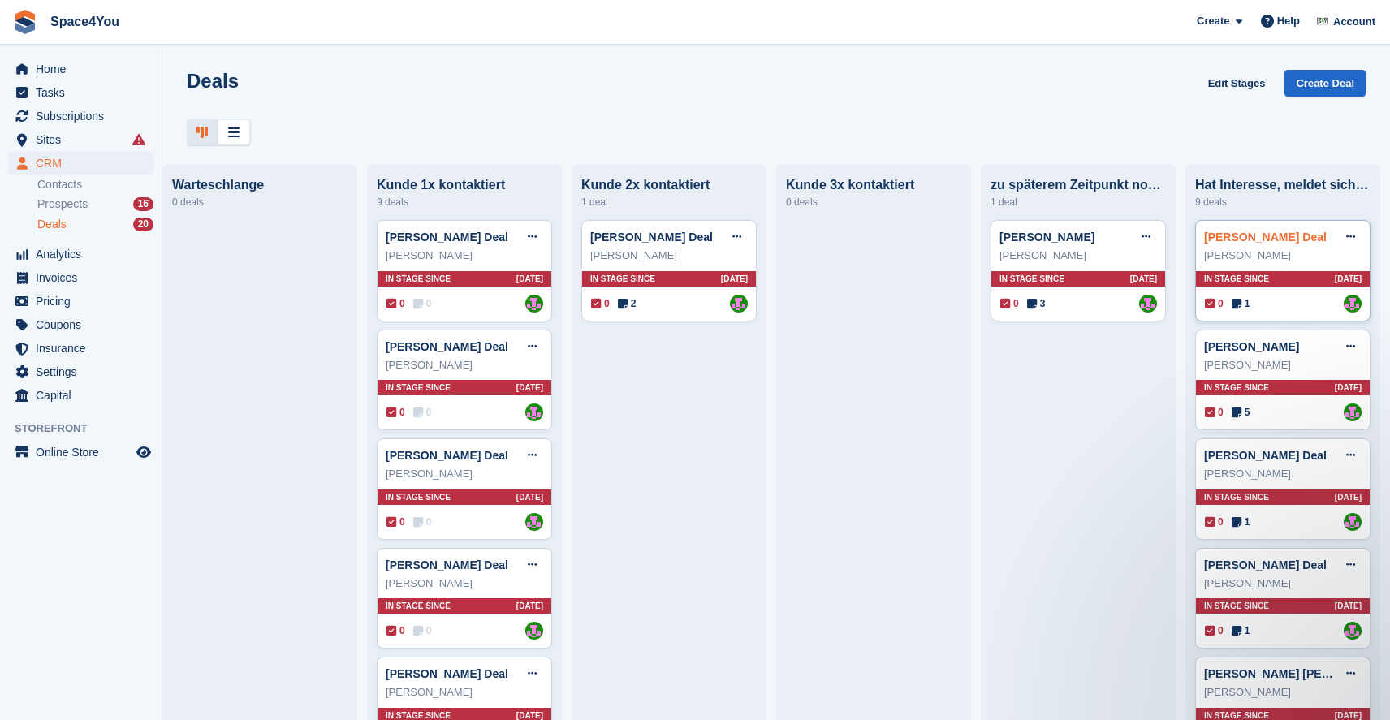
click at [1268, 240] on link "[PERSON_NAME] Deal" at bounding box center [1265, 237] width 123 height 13
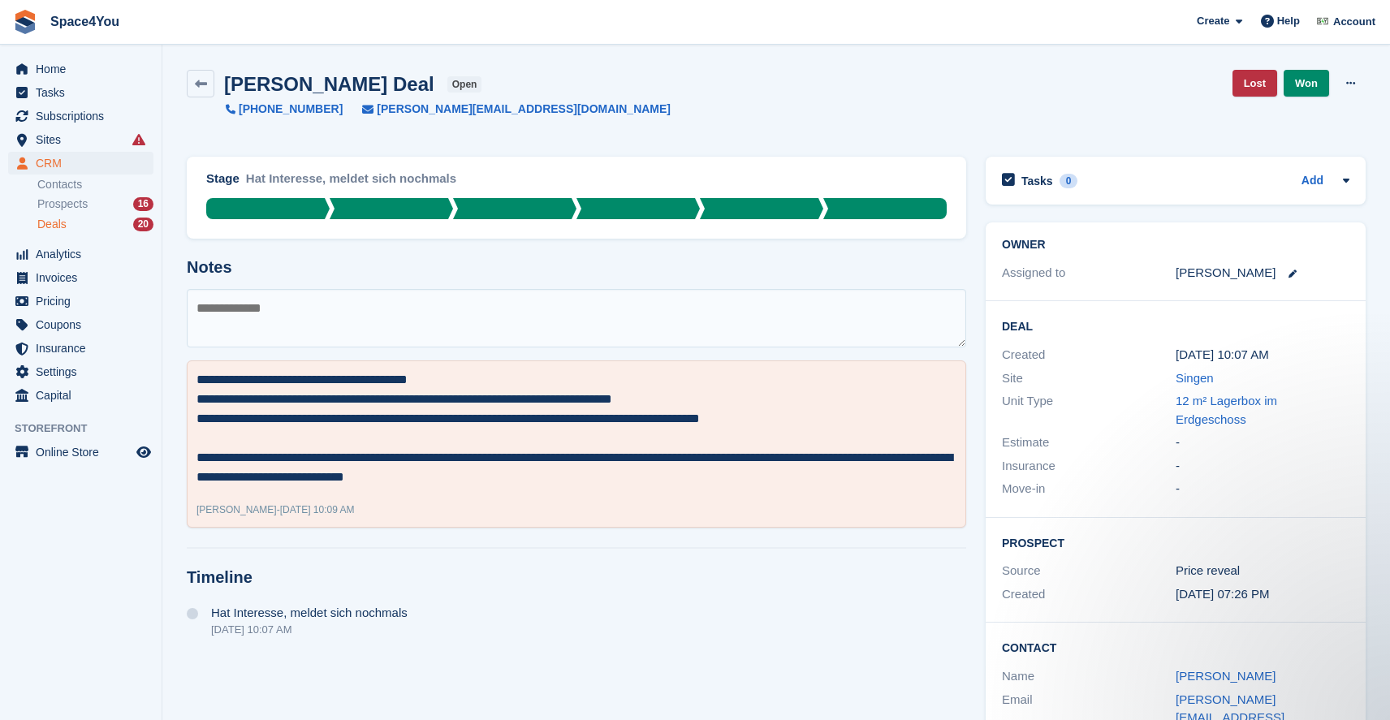
click at [350, 298] on textarea at bounding box center [576, 318] width 779 height 58
type textarea "**********"
